Goal: Task Accomplishment & Management: Use online tool/utility

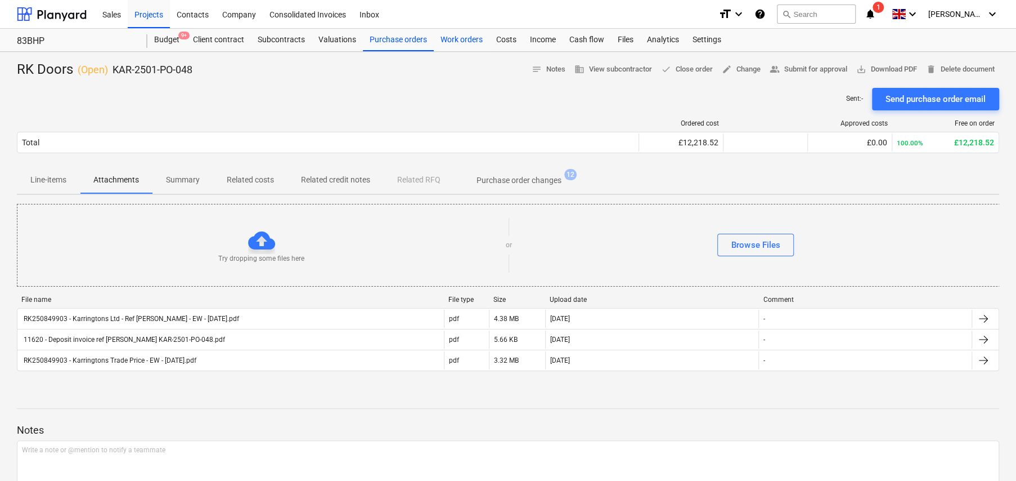
click at [462, 41] on div "Work orders" at bounding box center [462, 40] width 56 height 23
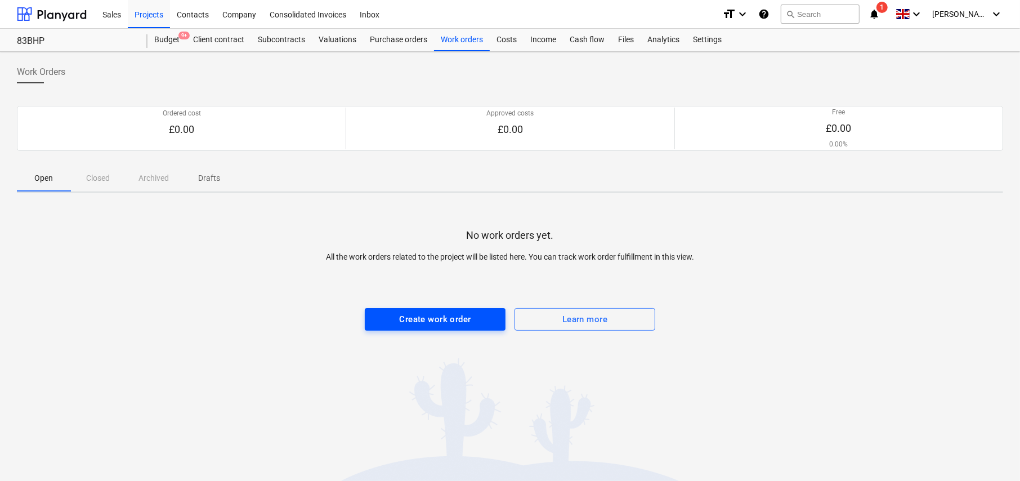
click at [449, 320] on div "Create work order" at bounding box center [434, 319] width 71 height 15
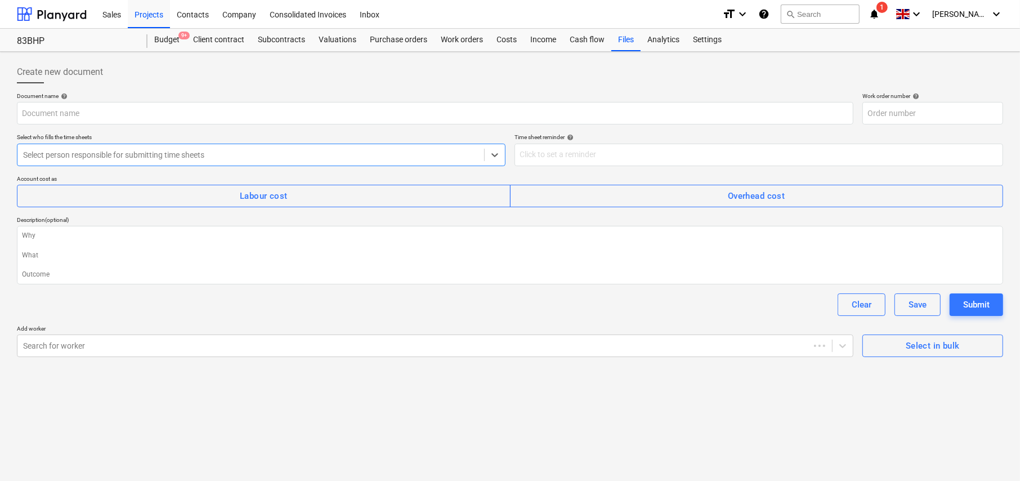
type textarea "x"
type input "KAR-2501-WO-001"
type textarea "x"
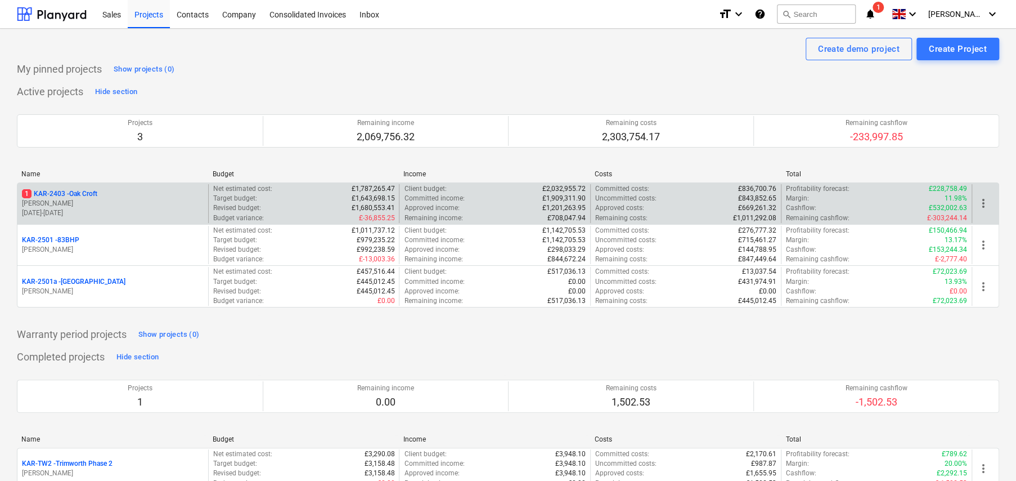
click at [70, 193] on p "1 KAR-2403 - Oak Croft" at bounding box center [59, 194] width 75 height 10
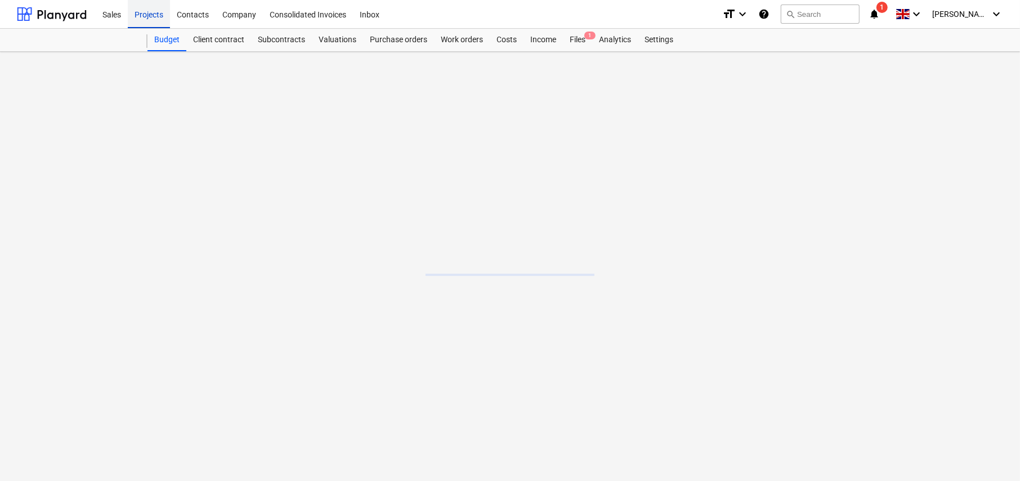
click at [145, 19] on div "Projects" at bounding box center [149, 13] width 42 height 29
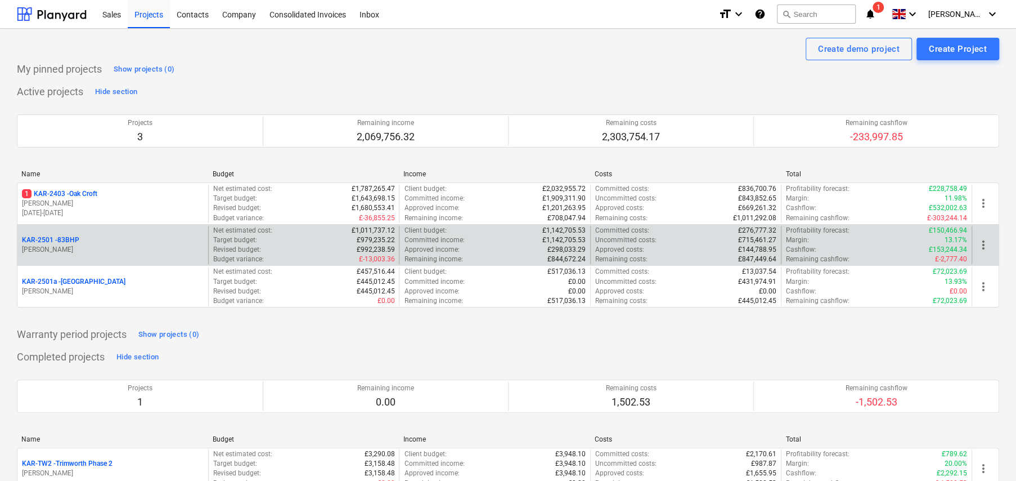
click at [69, 240] on p "KAR-2501 - 83BHP" at bounding box center [50, 240] width 57 height 10
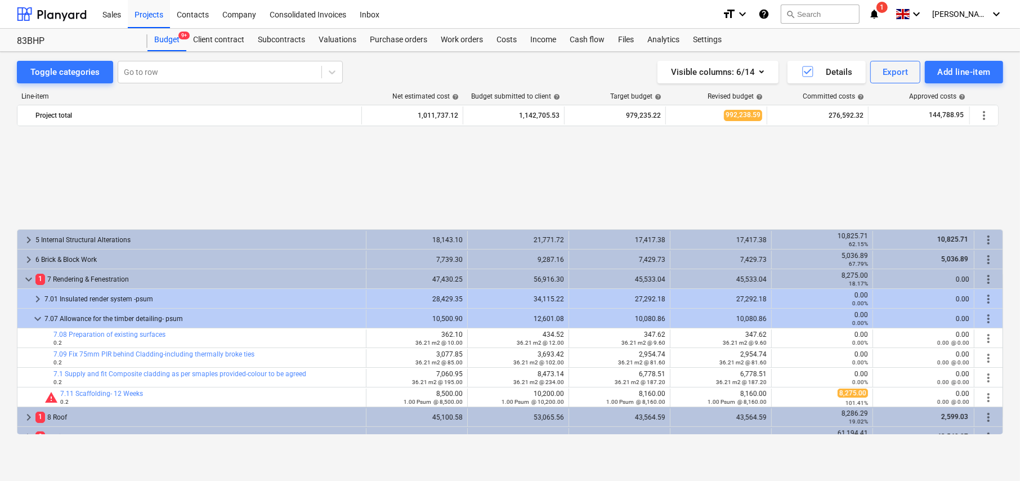
scroll to position [511, 0]
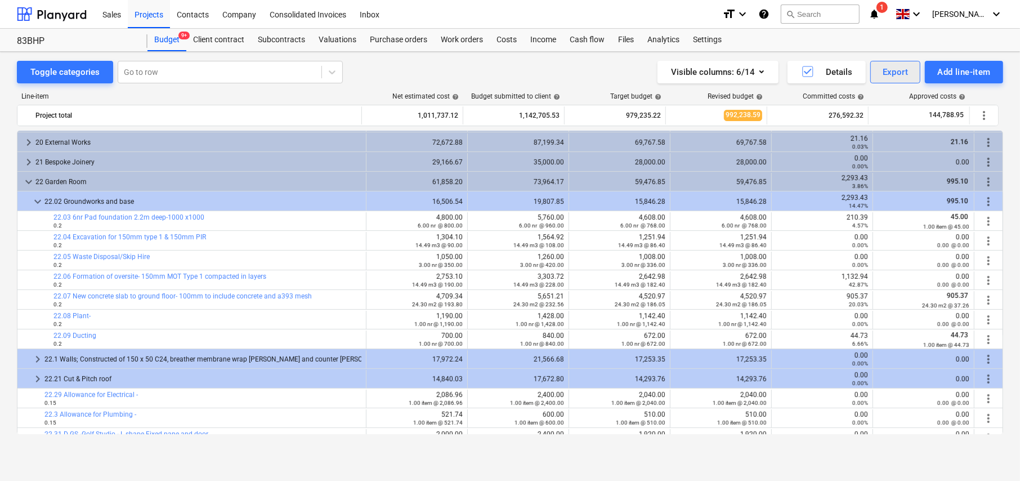
click at [896, 78] on div "Export" at bounding box center [895, 72] width 26 height 15
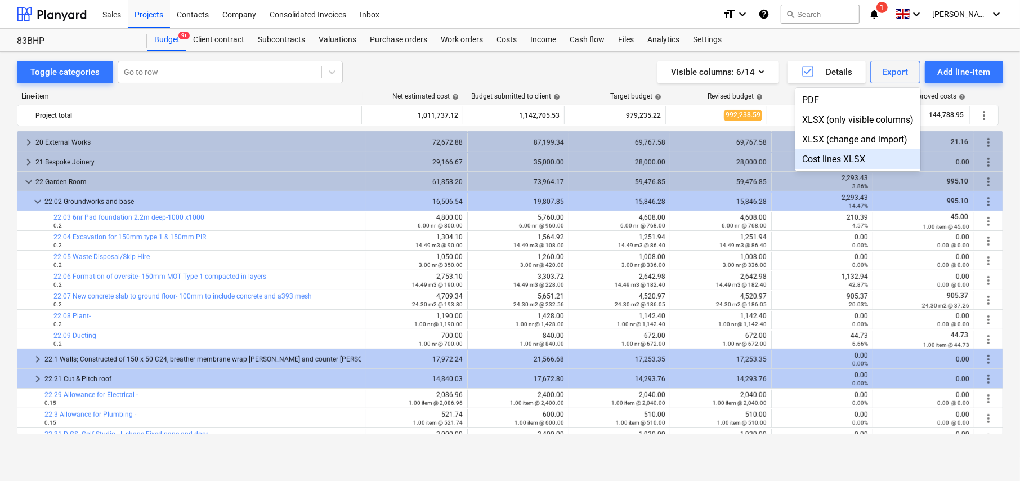
click at [844, 159] on div "Cost lines XLSX" at bounding box center [857, 159] width 125 height 20
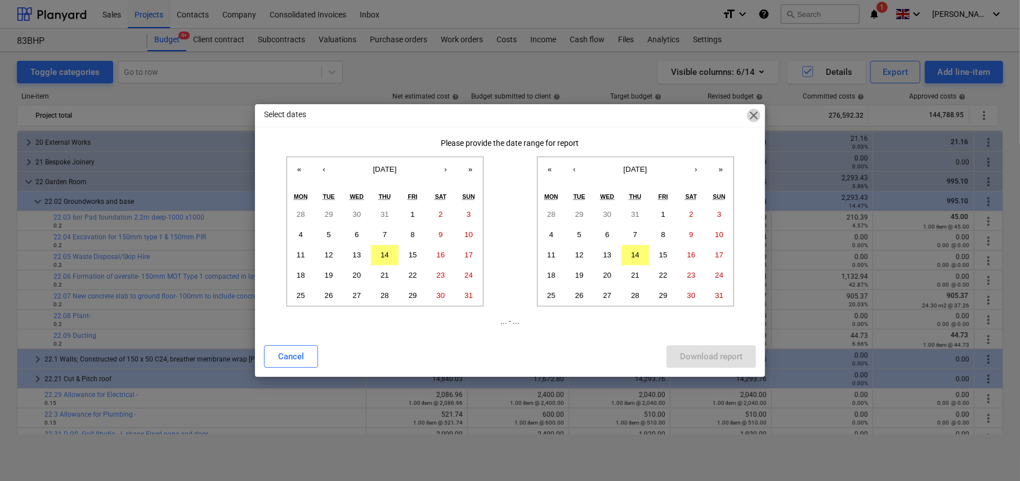
click at [752, 118] on span "close" at bounding box center [754, 116] width 14 height 14
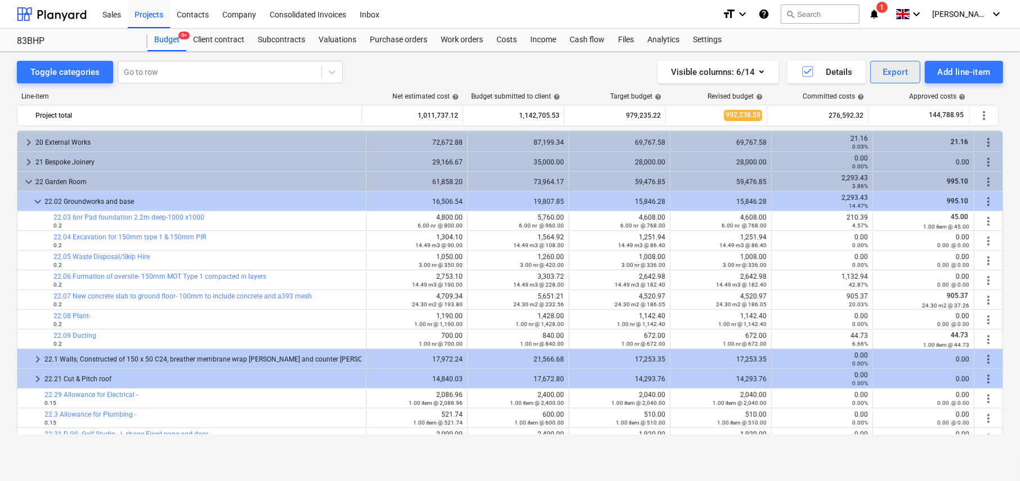
click at [898, 78] on div "Export" at bounding box center [895, 72] width 26 height 15
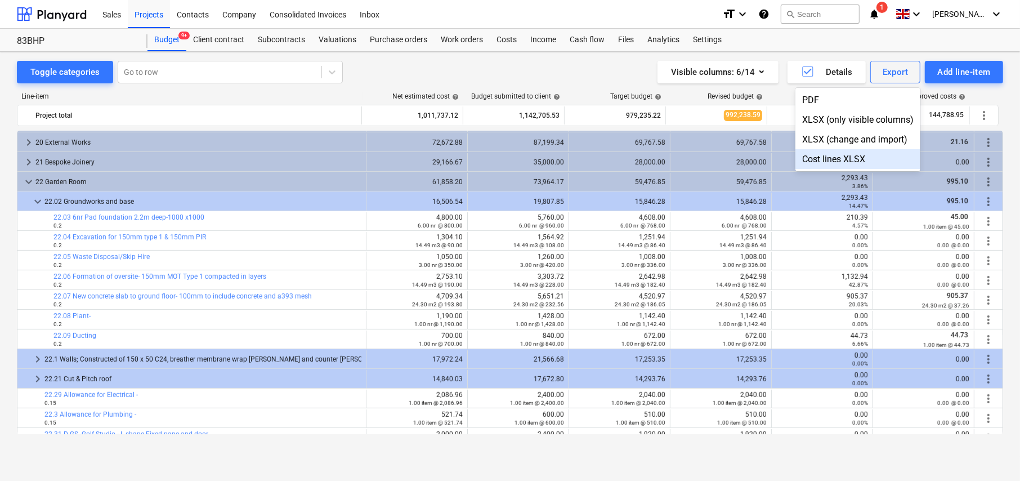
click at [848, 161] on div "Cost lines XLSX" at bounding box center [857, 159] width 125 height 20
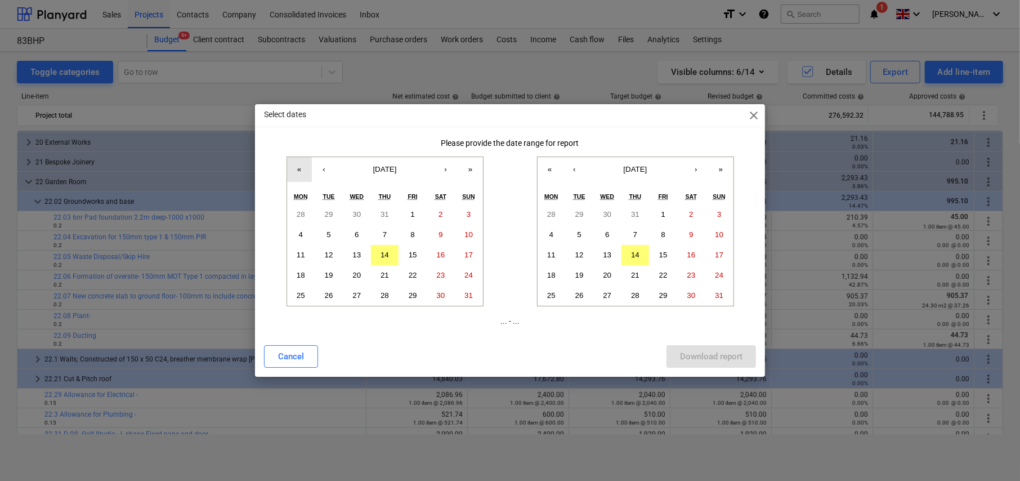
click at [302, 169] on button "«" at bounding box center [299, 169] width 25 height 25
click at [304, 237] on button "5" at bounding box center [301, 234] width 28 height 20
click at [659, 257] on abbr "15" at bounding box center [663, 254] width 8 height 8
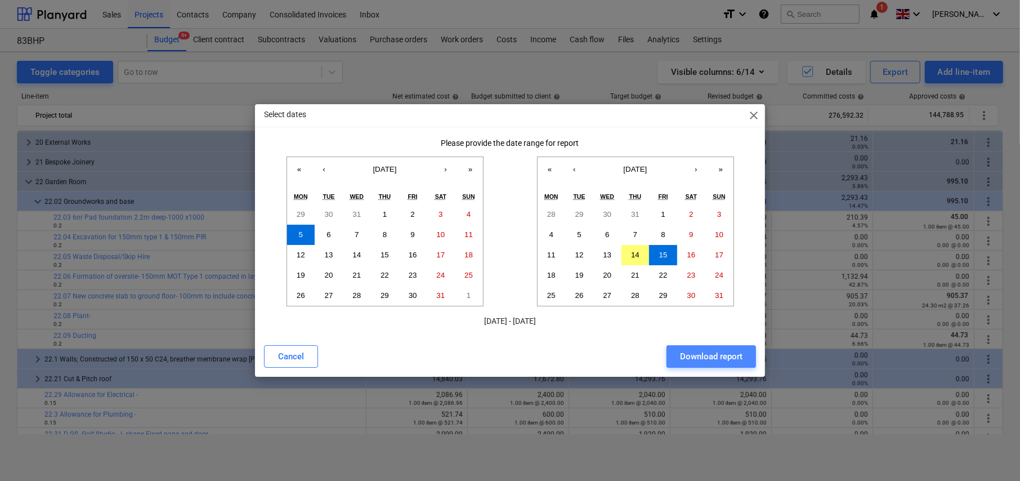
click at [720, 359] on div "Download report" at bounding box center [711, 356] width 62 height 15
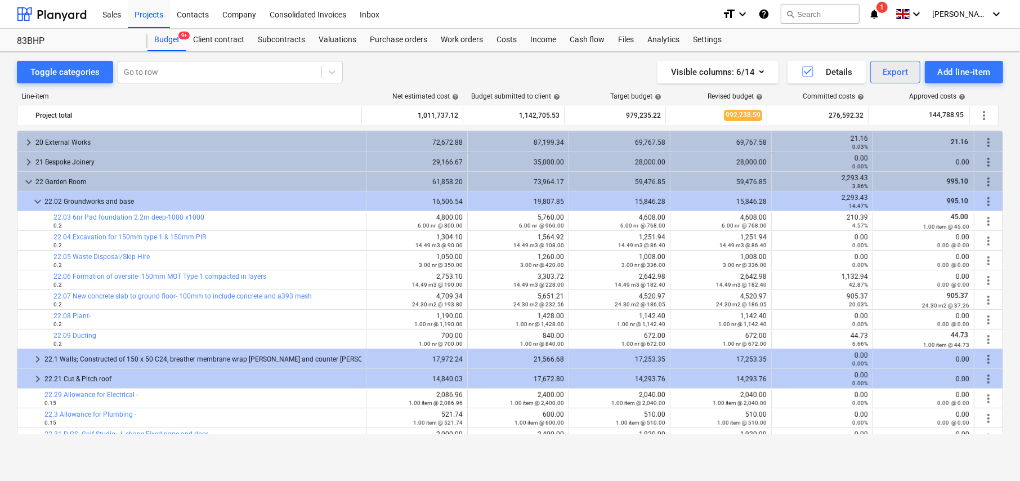
click at [896, 68] on div "Export" at bounding box center [895, 72] width 26 height 15
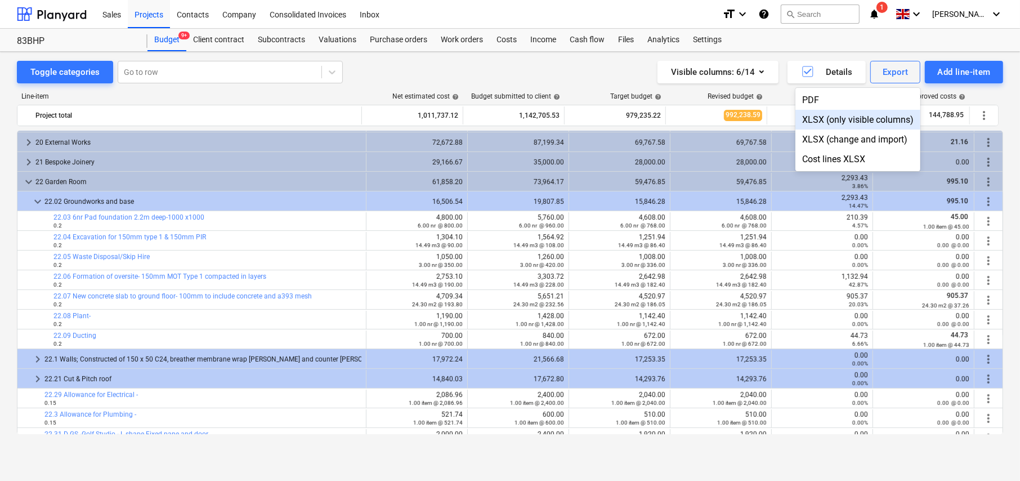
click at [836, 120] on div "XLSX (only visible columns)" at bounding box center [857, 120] width 125 height 20
